Goal: Book appointment/travel/reservation

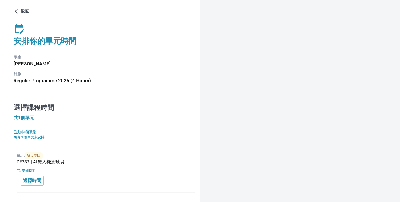
click at [17, 183] on div "單元 尚未安排 DE332 | AI無人機駕駛員 安排時間 選擇時間" at bounding box center [105, 170] width 182 height 45
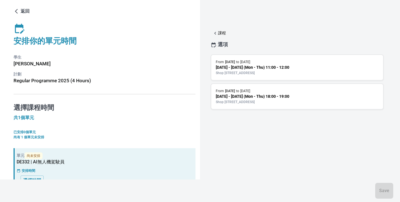
scroll to position [12, 0]
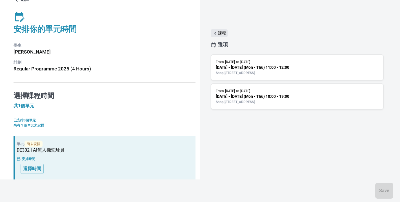
click at [222, 29] on button "課程" at bounding box center [219, 33] width 17 height 8
click at [218, 33] on p "課程" at bounding box center [222, 33] width 8 height 6
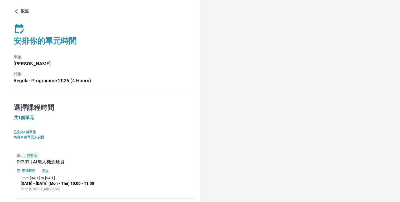
scroll to position [18, 0]
